Goal: Task Accomplishment & Management: Complete application form

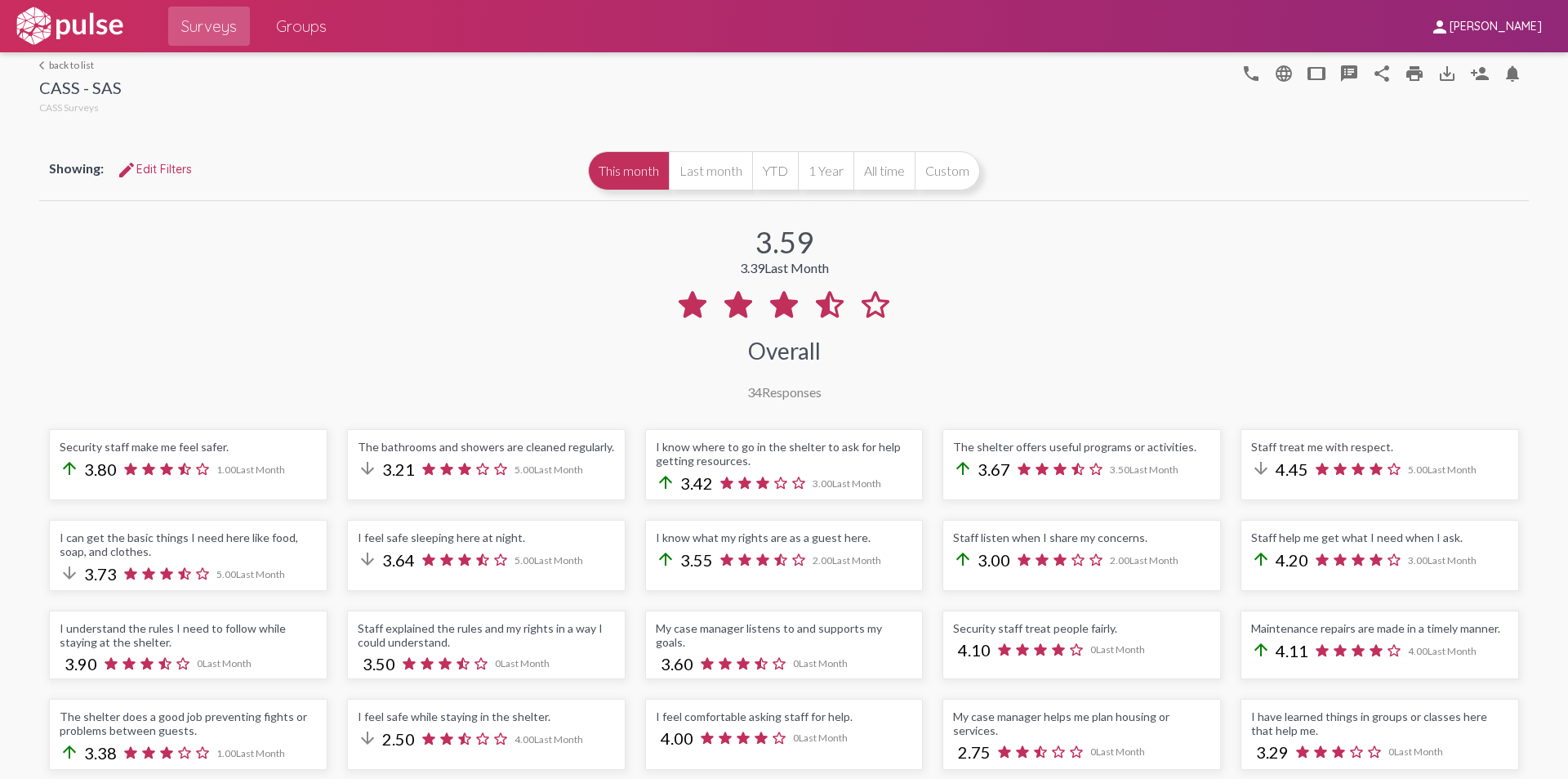
scroll to position [327, 0]
